Goal: Task Accomplishment & Management: Manage account settings

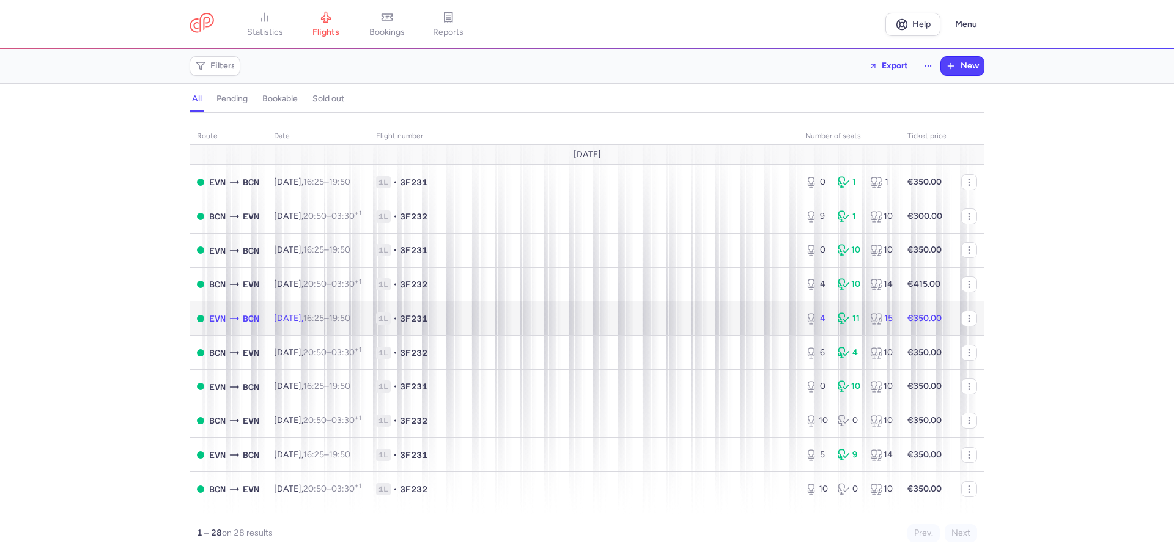
click at [546, 308] on td "1L • 3F231" at bounding box center [583, 318] width 429 height 34
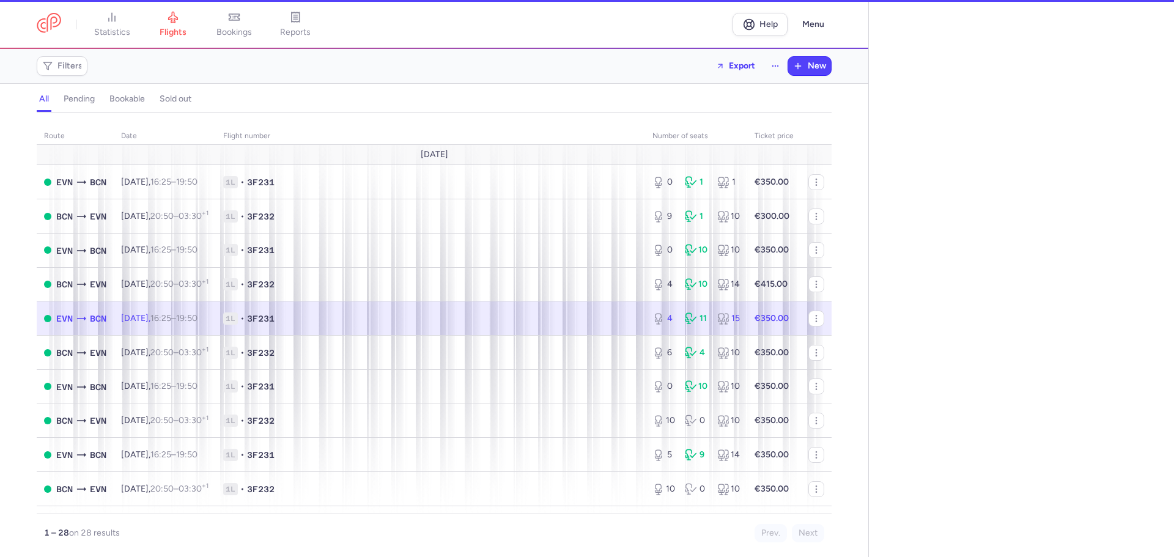
select select "days"
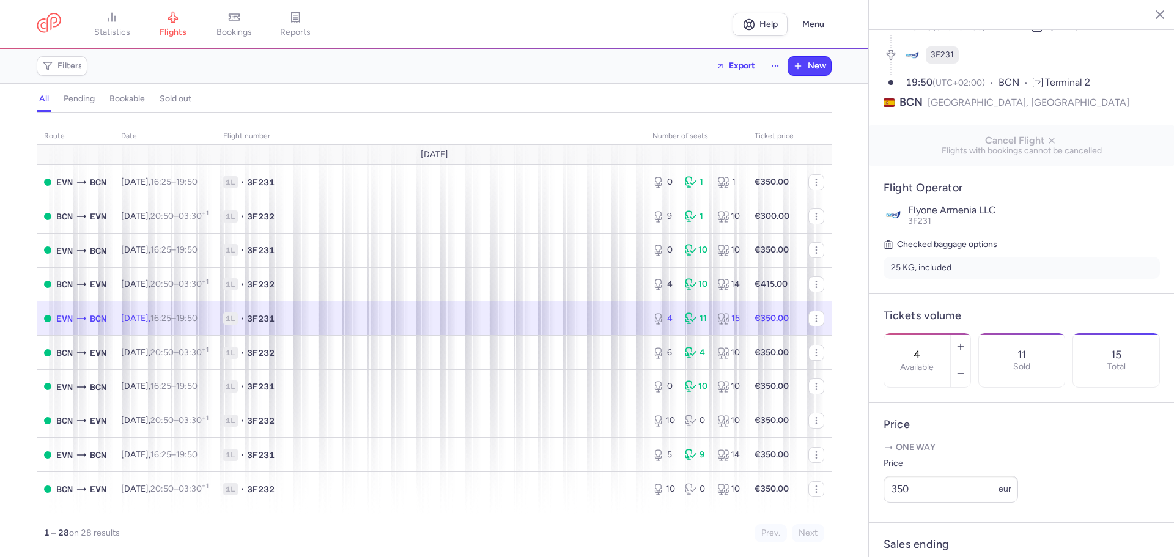
scroll to position [183, 0]
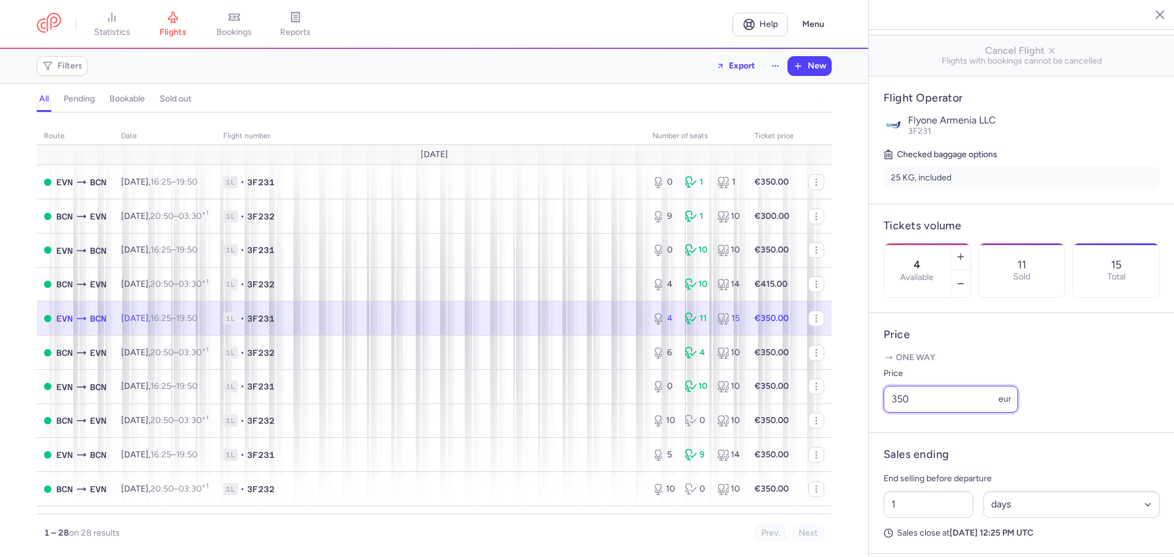
drag, startPoint x: 895, startPoint y: 432, endPoint x: 901, endPoint y: 433, distance: 6.8
click at [901, 413] on input "350" at bounding box center [951, 399] width 135 height 27
click at [895, 413] on input "350" at bounding box center [951, 399] width 135 height 27
drag, startPoint x: 892, startPoint y: 433, endPoint x: 901, endPoint y: 434, distance: 9.2
click at [901, 413] on input "350" at bounding box center [951, 399] width 135 height 27
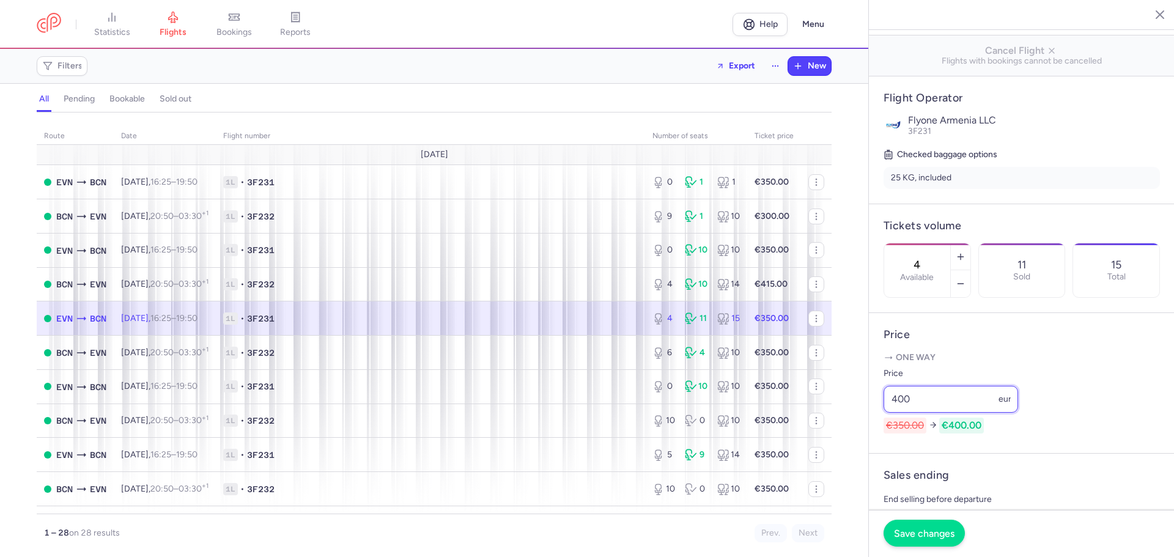
type input "400"
click at [920, 527] on button "Save changes" at bounding box center [924, 533] width 81 height 27
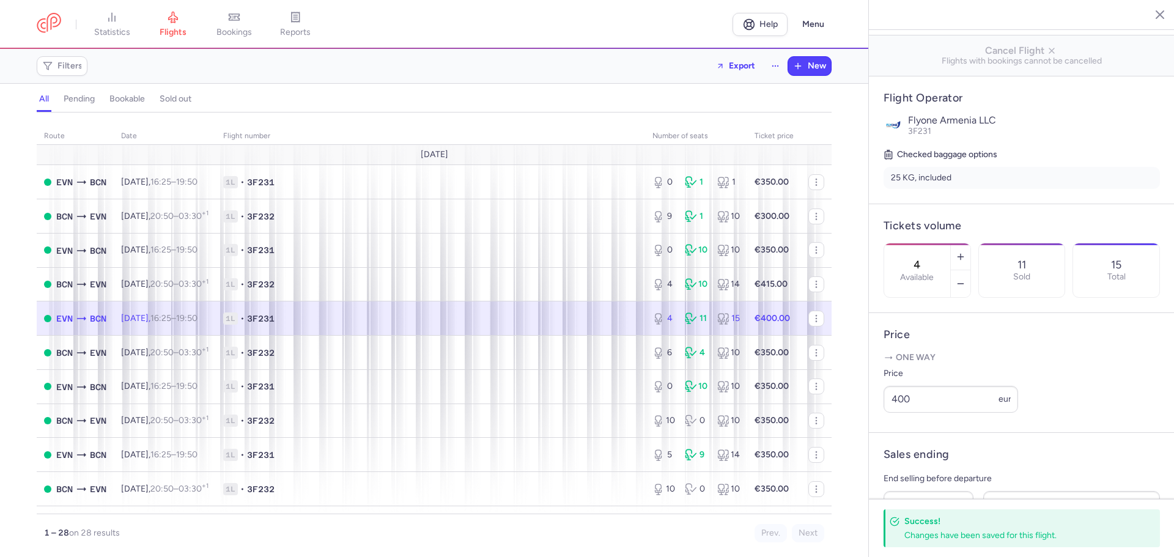
click at [346, 317] on span "1L • 3F231" at bounding box center [430, 318] width 415 height 12
drag, startPoint x: 898, startPoint y: 428, endPoint x: 910, endPoint y: 433, distance: 13.2
click at [910, 413] on input "400" at bounding box center [951, 399] width 135 height 27
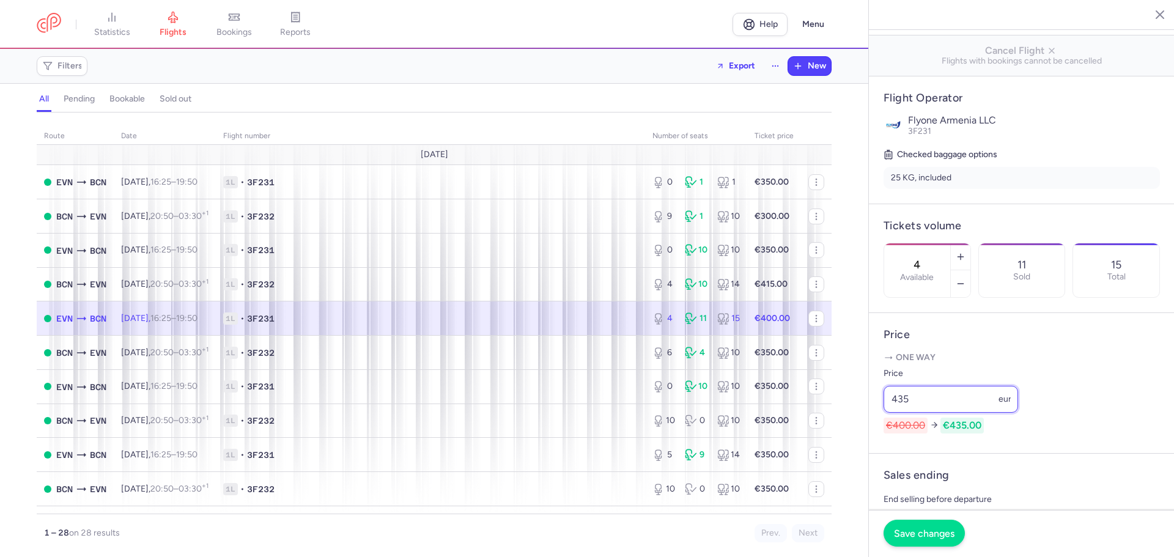
type input "435"
click at [920, 534] on span "Save changes" at bounding box center [924, 533] width 61 height 11
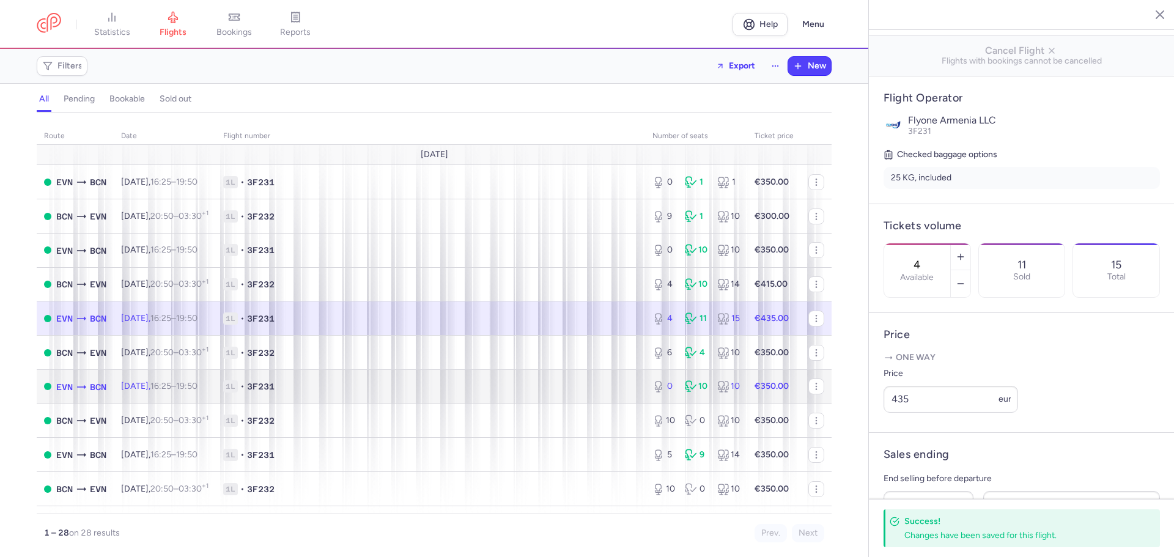
click at [191, 380] on td "[DATE] 16:25 – 19:50 +0" at bounding box center [165, 386] width 102 height 34
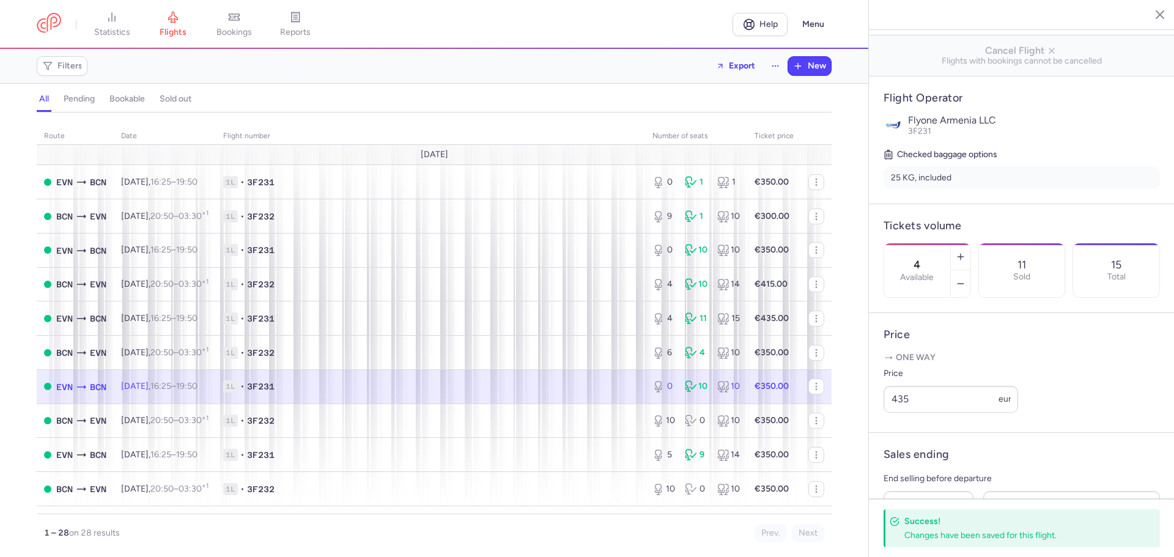
type input "0"
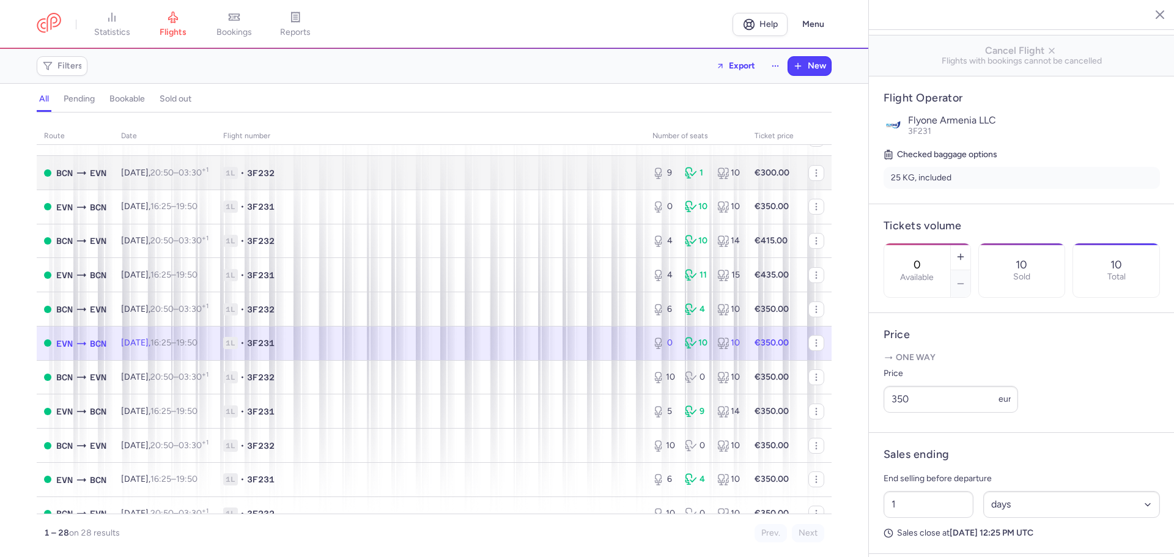
scroll to position [122, 0]
